Goal: Task Accomplishment & Management: Manage account settings

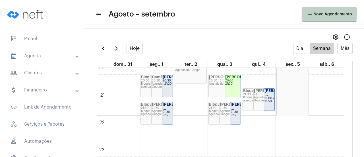
scroll to position [554, 0]
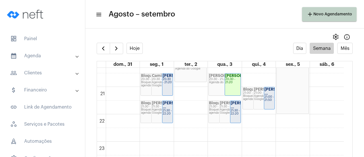
click at [165, 109] on strong "[PERSON_NAME] ..." at bounding box center [179, 105] width 32 height 8
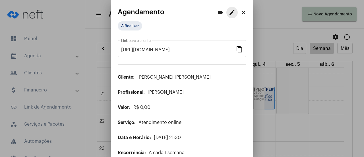
click at [228, 14] on mat-icon "edit" at bounding box center [231, 12] width 7 height 7
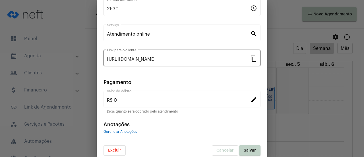
scroll to position [89, 0]
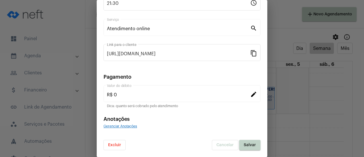
click at [114, 144] on span "Excluir" at bounding box center [114, 145] width 13 height 4
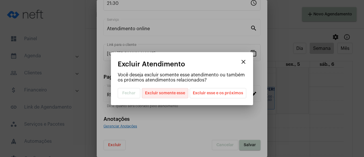
click at [159, 93] on span "Excluir somente esse" at bounding box center [165, 93] width 40 height 10
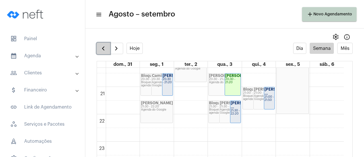
click at [103, 47] on span "button" at bounding box center [103, 48] width 7 height 7
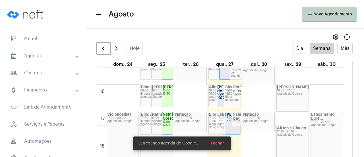
scroll to position [533, 0]
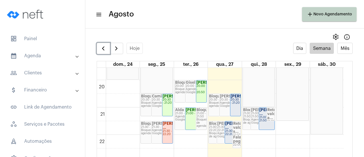
click at [230, 129] on div "[PERSON_NAME] ..." at bounding box center [232, 125] width 15 height 8
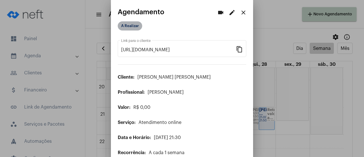
click at [127, 24] on mat-chip "A Realizar" at bounding box center [130, 25] width 24 height 9
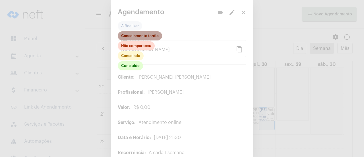
click at [151, 35] on mat-chip "Cancelamento tardio" at bounding box center [140, 35] width 44 height 9
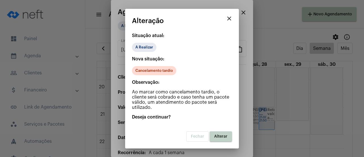
drag, startPoint x: 219, startPoint y: 135, endPoint x: 90, endPoint y: 4, distance: 183.3
click at [218, 135] on span "Alterar" at bounding box center [220, 136] width 13 height 4
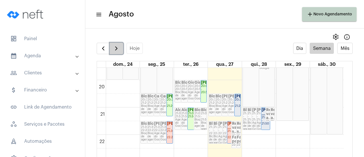
click at [119, 53] on button "button" at bounding box center [116, 48] width 13 height 11
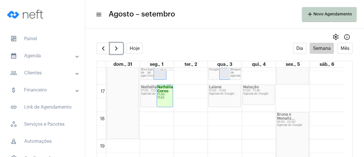
scroll to position [448, 0]
click at [164, 91] on strong "Nathália Corso" at bounding box center [165, 88] width 16 height 8
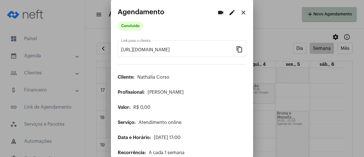
click at [228, 15] on mat-icon "edit" at bounding box center [231, 12] width 7 height 7
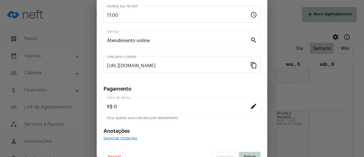
scroll to position [89, 0]
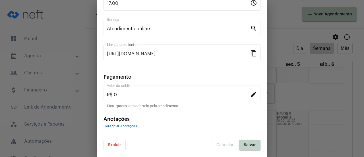
click at [117, 146] on span "Excluir" at bounding box center [114, 145] width 13 height 4
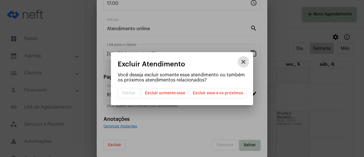
click at [222, 95] on span "Excluir esse e os próximos" at bounding box center [218, 93] width 50 height 10
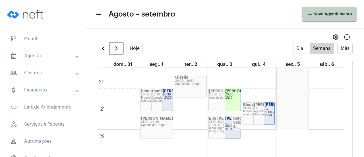
scroll to position [525, 0]
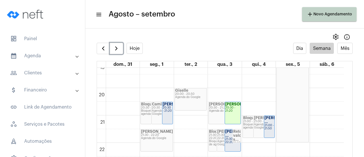
click at [231, 110] on div "20:30 - 21:20" at bounding box center [232, 109] width 15 height 6
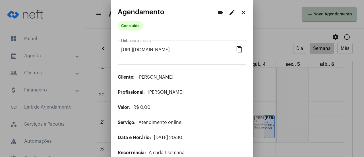
click at [228, 13] on mat-icon "edit" at bounding box center [231, 12] width 7 height 7
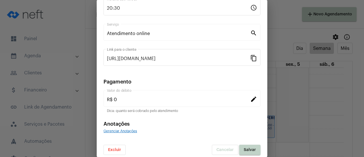
scroll to position [85, 0]
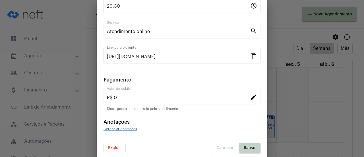
click at [116, 145] on button "Excluir" at bounding box center [114, 147] width 22 height 10
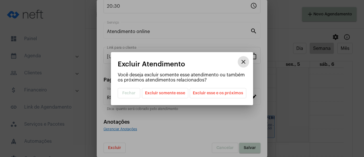
click at [217, 98] on mat-dialog-container "close Excluir Atendimento Você deseja excluir somente esse atendimento ou també…" at bounding box center [182, 78] width 142 height 53
click at [221, 96] on span "Excluir esse e os próximos" at bounding box center [218, 93] width 50 height 10
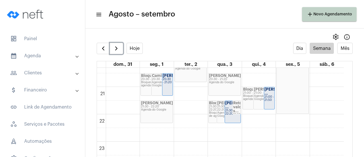
scroll to position [525, 0]
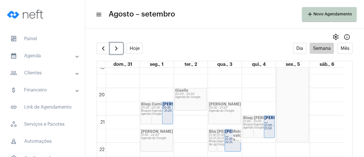
click at [218, 106] on div "20:30 - 21:20" at bounding box center [224, 107] width 31 height 3
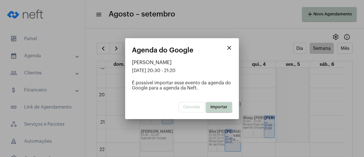
click at [221, 107] on span "Importar" at bounding box center [218, 107] width 17 height 4
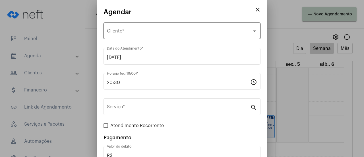
click at [146, 32] on span "Selecione o Cliente" at bounding box center [179, 32] width 145 height 5
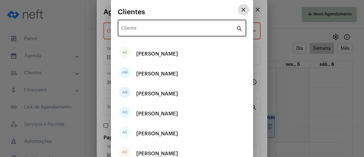
click at [132, 30] on input "Cliente" at bounding box center [178, 29] width 115 height 5
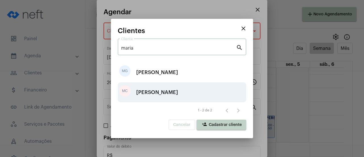
type input "maria"
click at [154, 89] on div "[PERSON_NAME]" at bounding box center [157, 92] width 42 height 17
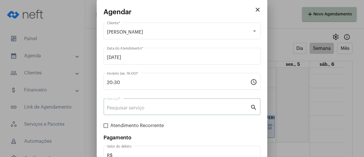
click at [135, 110] on input "Serviço *" at bounding box center [178, 107] width 143 height 5
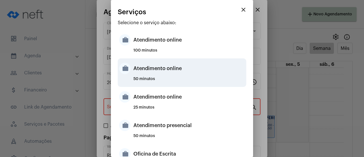
click at [147, 72] on div "Atendimento online" at bounding box center [188, 68] width 111 height 17
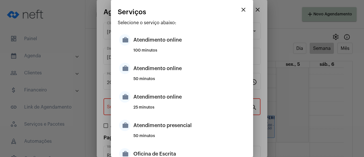
type input "Atendimento online"
type input "R$ 0"
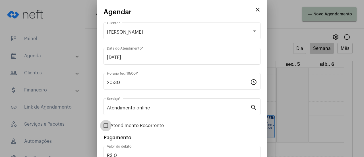
drag, startPoint x: 119, startPoint y: 126, endPoint x: 131, endPoint y: 125, distance: 12.0
click at [120, 126] on span "Atendimento Recorrente" at bounding box center [136, 125] width 53 height 7
click at [106, 128] on input "Atendimento Recorrente" at bounding box center [105, 128] width 0 height 0
checkbox input "true"
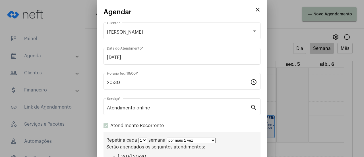
click at [169, 141] on select "por mais 1 vez por mais 2 vezes por mais 3 vezes por mais 4 vezes por mais 5 ve…" at bounding box center [191, 139] width 49 height 5
select select "10: 0"
click at [167, 138] on select "por mais 1 vez por mais 2 vezes por mais 3 vezes por mais 4 vezes por mais 5 ve…" at bounding box center [191, 139] width 49 height 5
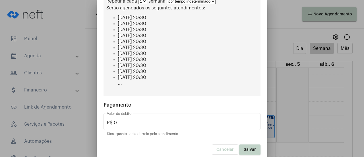
scroll to position [141, 0]
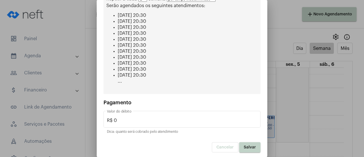
click at [252, 149] on button "Salvar" at bounding box center [249, 147] width 21 height 10
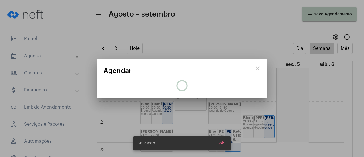
scroll to position [0, 0]
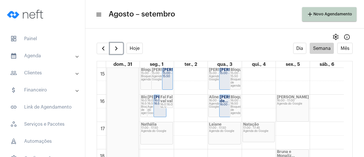
scroll to position [412, 0]
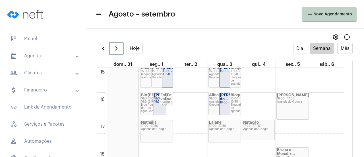
click at [157, 129] on div "Agenda do Google" at bounding box center [156, 128] width 31 height 3
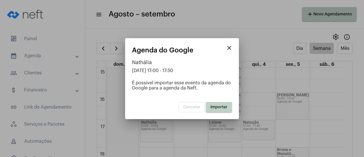
click at [222, 107] on span "Importar" at bounding box center [218, 107] width 17 height 4
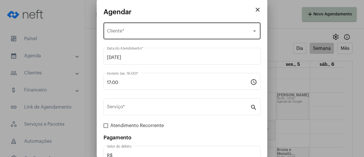
click at [130, 36] on div "Selecione o Cliente Cliente *" at bounding box center [182, 30] width 150 height 18
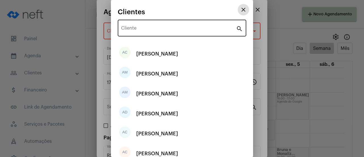
click at [133, 34] on div "Cliente" at bounding box center [178, 27] width 115 height 18
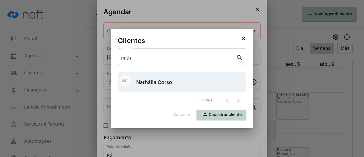
type input "nath"
drag, startPoint x: 176, startPoint y: 75, endPoint x: 173, endPoint y: 80, distance: 5.7
click at [175, 76] on div "NC Nathália Corso" at bounding box center [182, 82] width 128 height 20
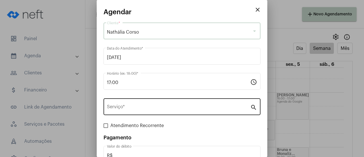
click at [148, 114] on div "Serviço *" at bounding box center [178, 106] width 143 height 18
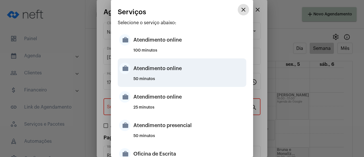
click at [167, 77] on div "50 minutos" at bounding box center [188, 81] width 111 height 9
type input "Atendimento online"
type input "R$ 0"
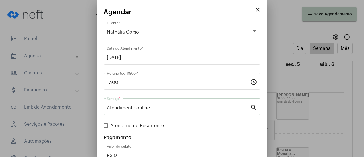
click at [145, 127] on span "Atendimento Recorrente" at bounding box center [136, 125] width 53 height 7
click at [106, 128] on input "Atendimento Recorrente" at bounding box center [105, 128] width 0 height 0
checkbox input "true"
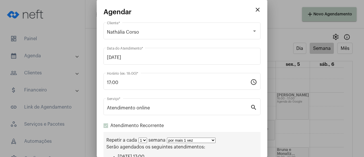
click at [181, 142] on select "por mais 1 vez por mais 2 vezes por mais 3 vezes por mais 4 vezes por mais 5 ve…" at bounding box center [191, 139] width 49 height 5
select select "10: 0"
click at [167, 138] on select "por mais 1 vez por mais 2 vezes por mais 3 vezes por mais 4 vezes por mais 5 ve…" at bounding box center [191, 139] width 49 height 5
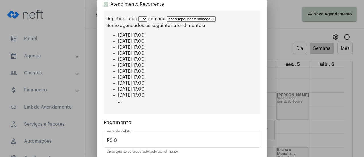
scroll to position [141, 0]
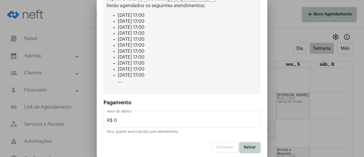
click at [243, 148] on button "Salvar" at bounding box center [249, 147] width 21 height 10
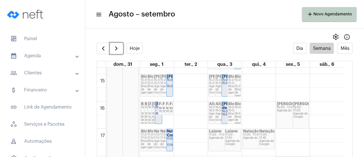
scroll to position [412, 0]
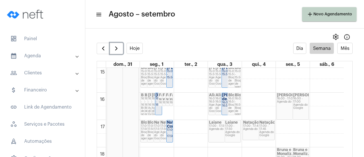
click at [233, 134] on div "Agenda do Google" at bounding box center [232, 133] width 15 height 6
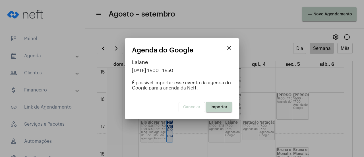
click at [223, 107] on span "Importar" at bounding box center [218, 107] width 17 height 4
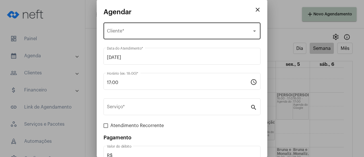
click at [138, 32] on span "Selecione o Cliente" at bounding box center [179, 32] width 145 height 5
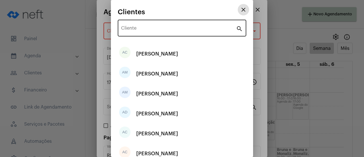
drag, startPoint x: 134, startPoint y: 32, endPoint x: 136, endPoint y: 31, distance: 3.2
click at [134, 32] on div "Cliente" at bounding box center [178, 27] width 115 height 18
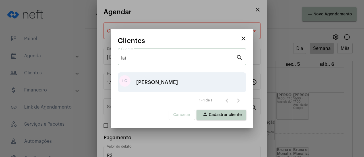
type input "lai"
click at [156, 77] on div "[PERSON_NAME]" at bounding box center [157, 82] width 42 height 17
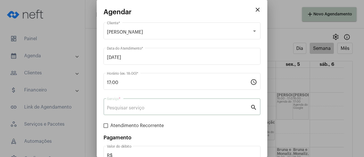
click at [134, 110] on input "Serviço *" at bounding box center [178, 107] width 143 height 5
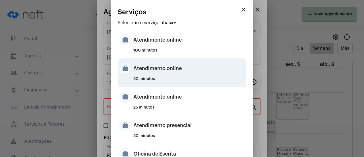
click at [165, 72] on div "Atendimento online" at bounding box center [188, 68] width 111 height 17
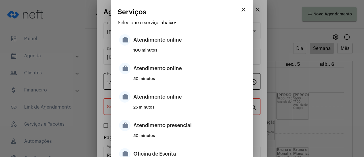
type input "Atendimento online"
type input "R$ 0"
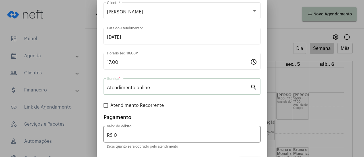
scroll to position [38, 0]
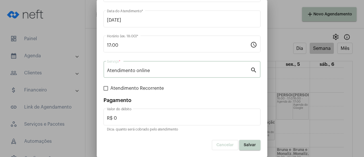
click at [243, 148] on button "Salvar" at bounding box center [249, 145] width 21 height 10
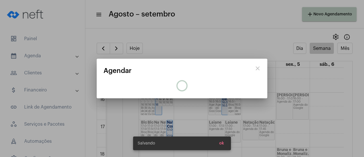
scroll to position [0, 0]
